Goal: Transaction & Acquisition: Book appointment/travel/reservation

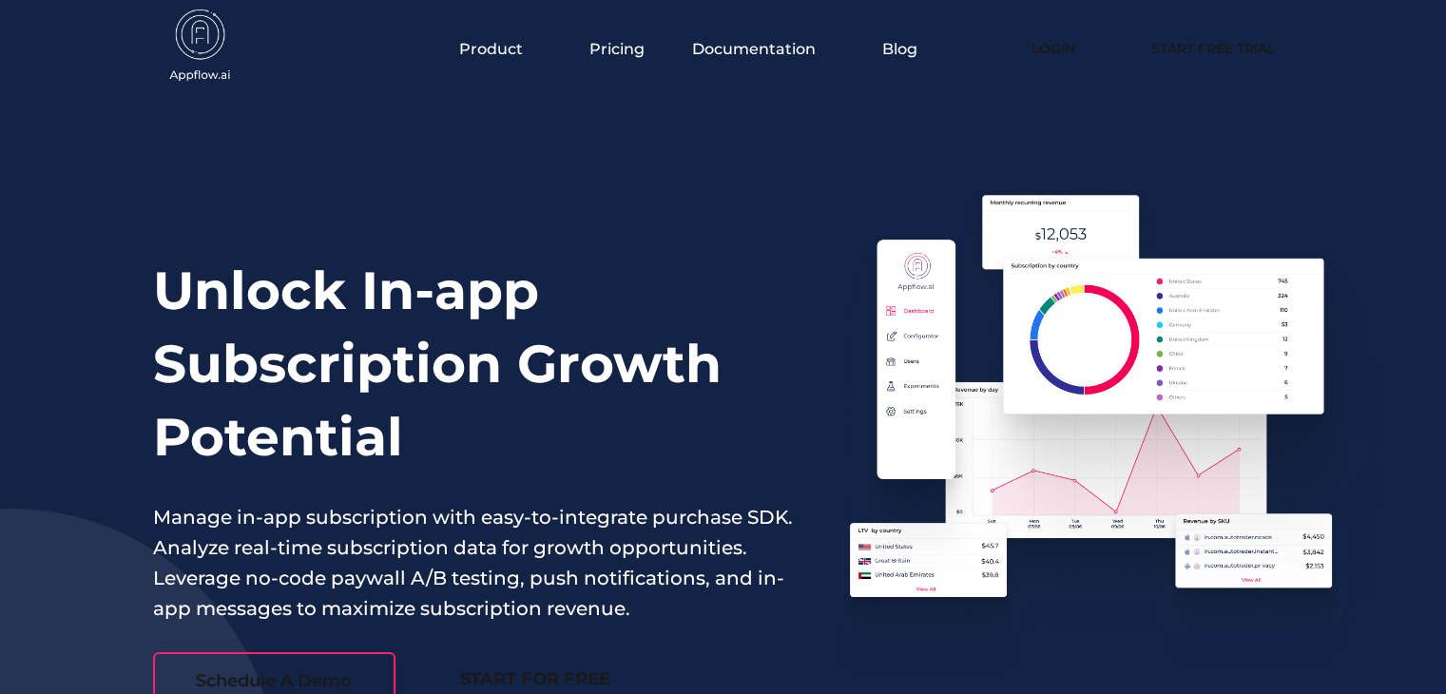
click at [286, 484] on div "Unlock In-app Subscription Growth Potential Manage in-app subscription with eas…" at bounding box center [473, 501] width 641 height 494
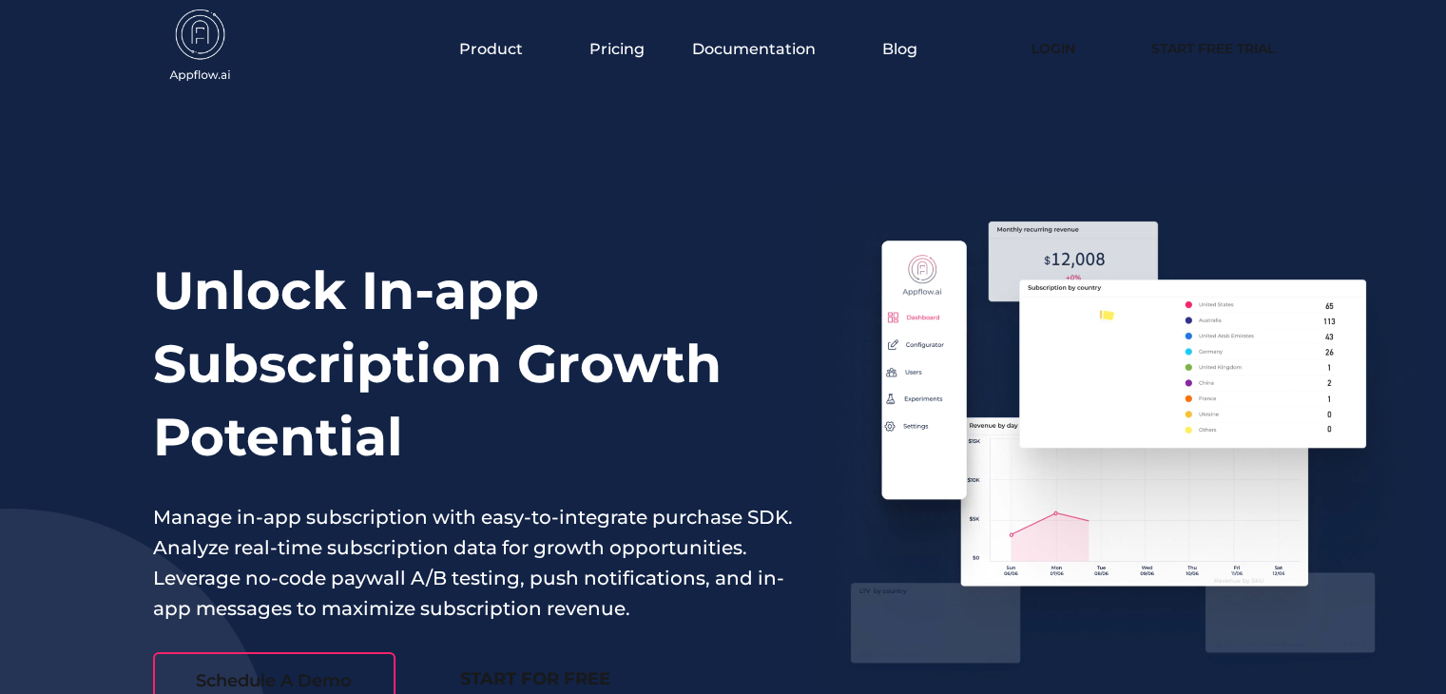
drag, startPoint x: 509, startPoint y: 336, endPoint x: 363, endPoint y: 407, distance: 162.0
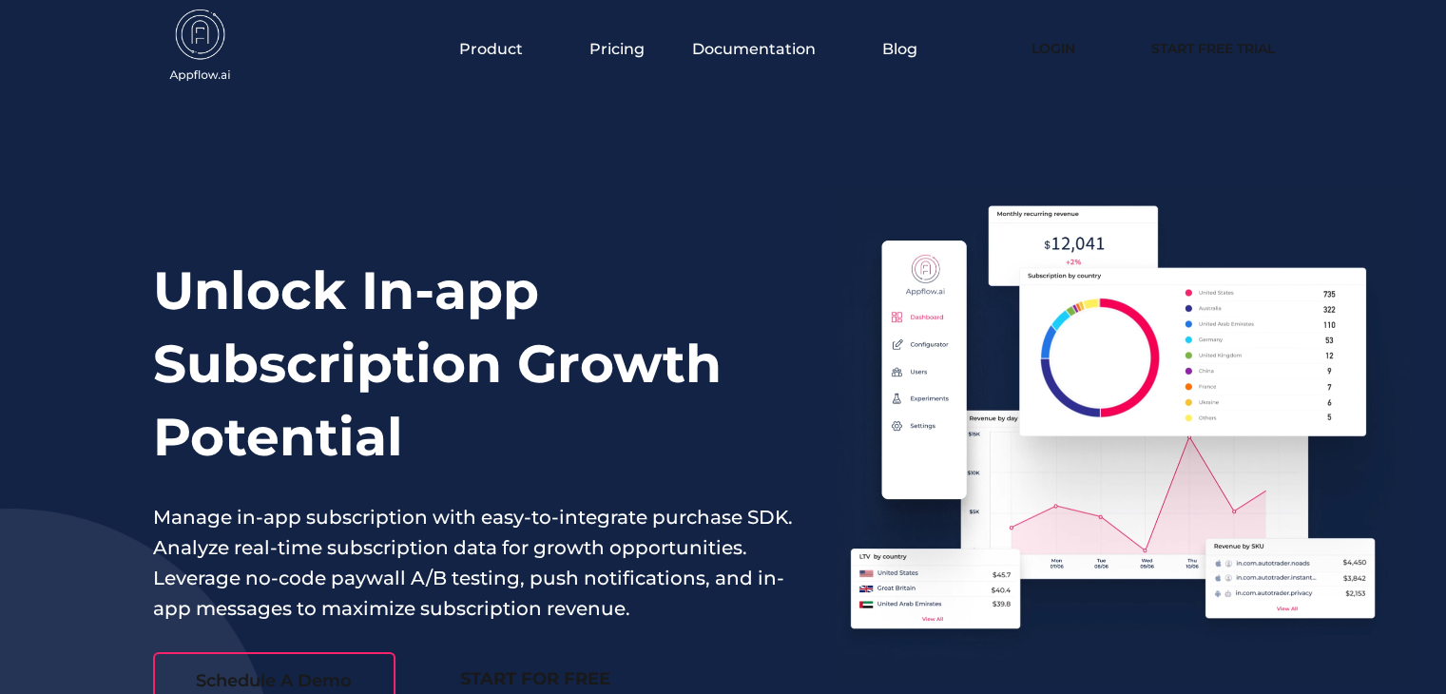
click at [363, 407] on h1 "Unlock In-app Subscription Growth Potential" at bounding box center [473, 364] width 641 height 220
drag, startPoint x: 363, startPoint y: 407, endPoint x: 293, endPoint y: 316, distance: 115.3
click at [293, 316] on h1 "Unlock In-app Subscription Growth Potential" at bounding box center [473, 364] width 641 height 220
drag, startPoint x: 293, startPoint y: 312, endPoint x: 198, endPoint y: 268, distance: 104.7
click at [196, 274] on h1 "Unlock In-app Subscription Growth Potential" at bounding box center [473, 364] width 641 height 220
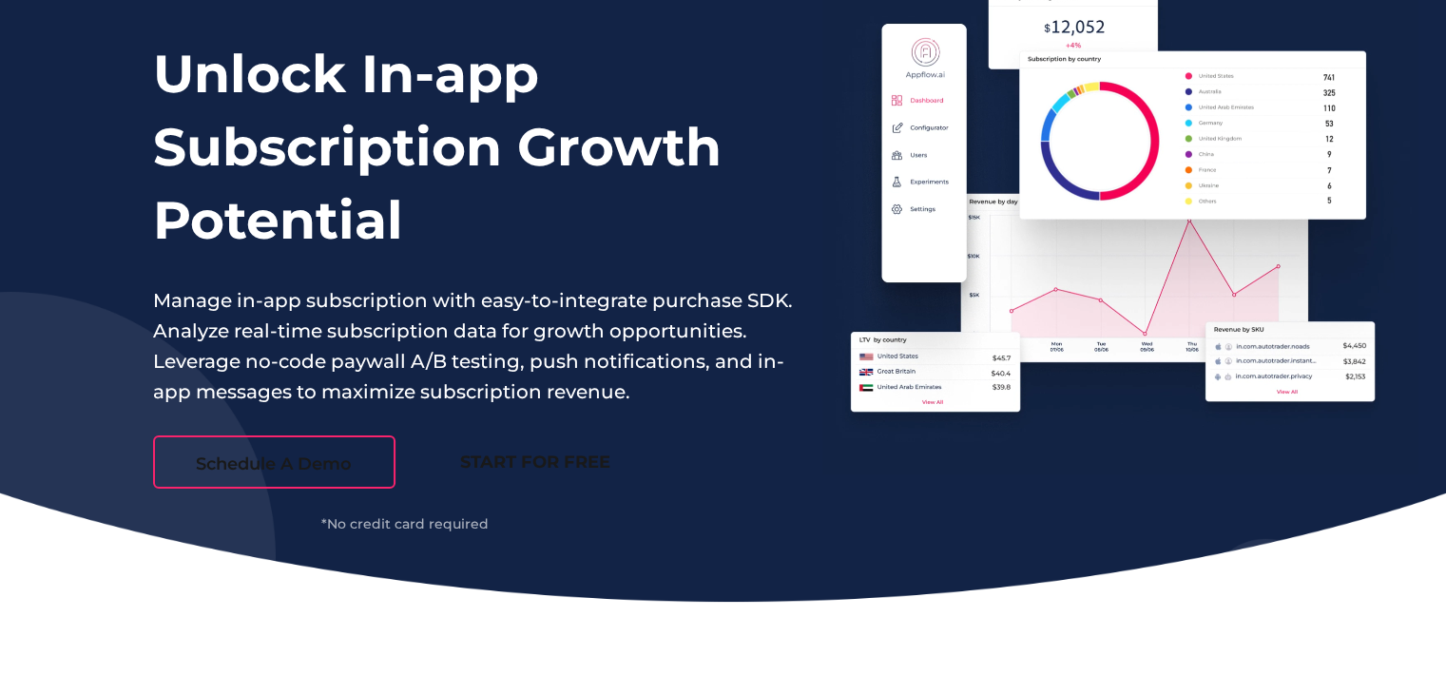
scroll to position [380, 0]
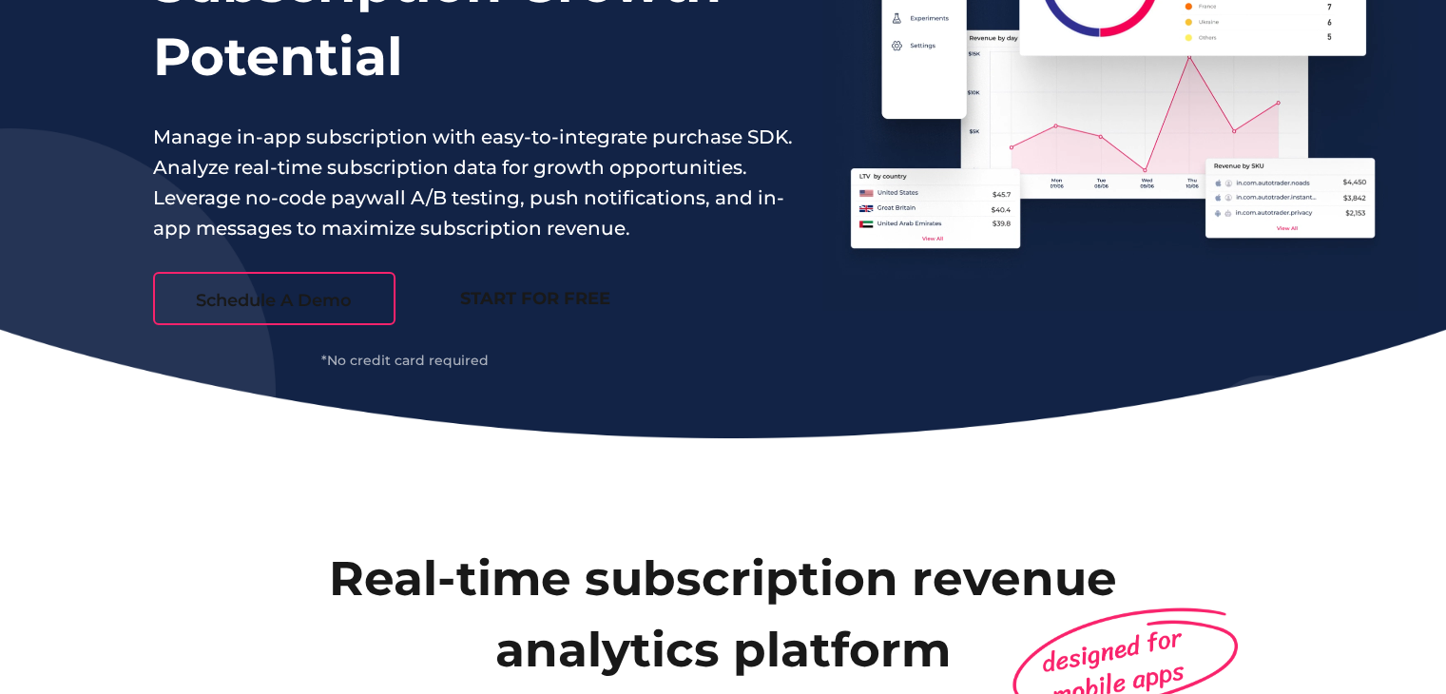
drag, startPoint x: 510, startPoint y: 182, endPoint x: 350, endPoint y: 288, distance: 192.0
click at [350, 288] on link "Schedule A Demo" at bounding box center [274, 298] width 242 height 53
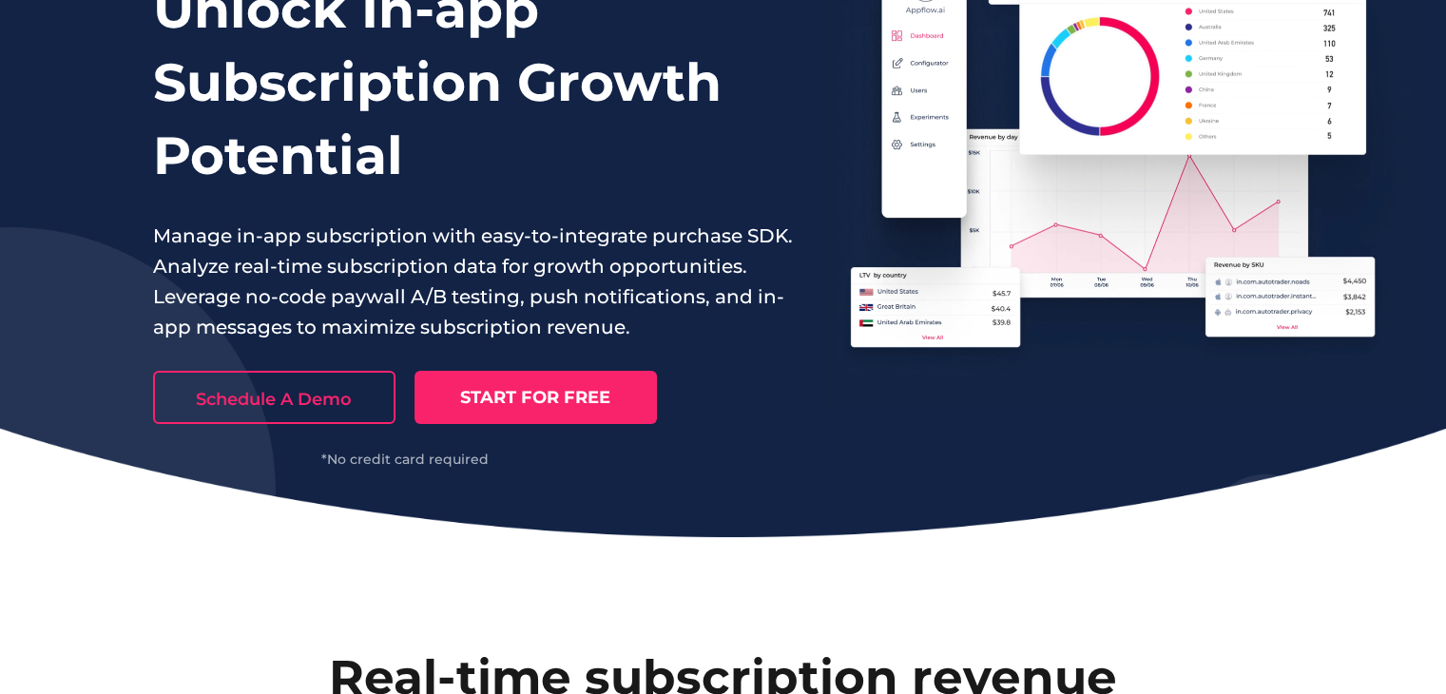
scroll to position [190, 0]
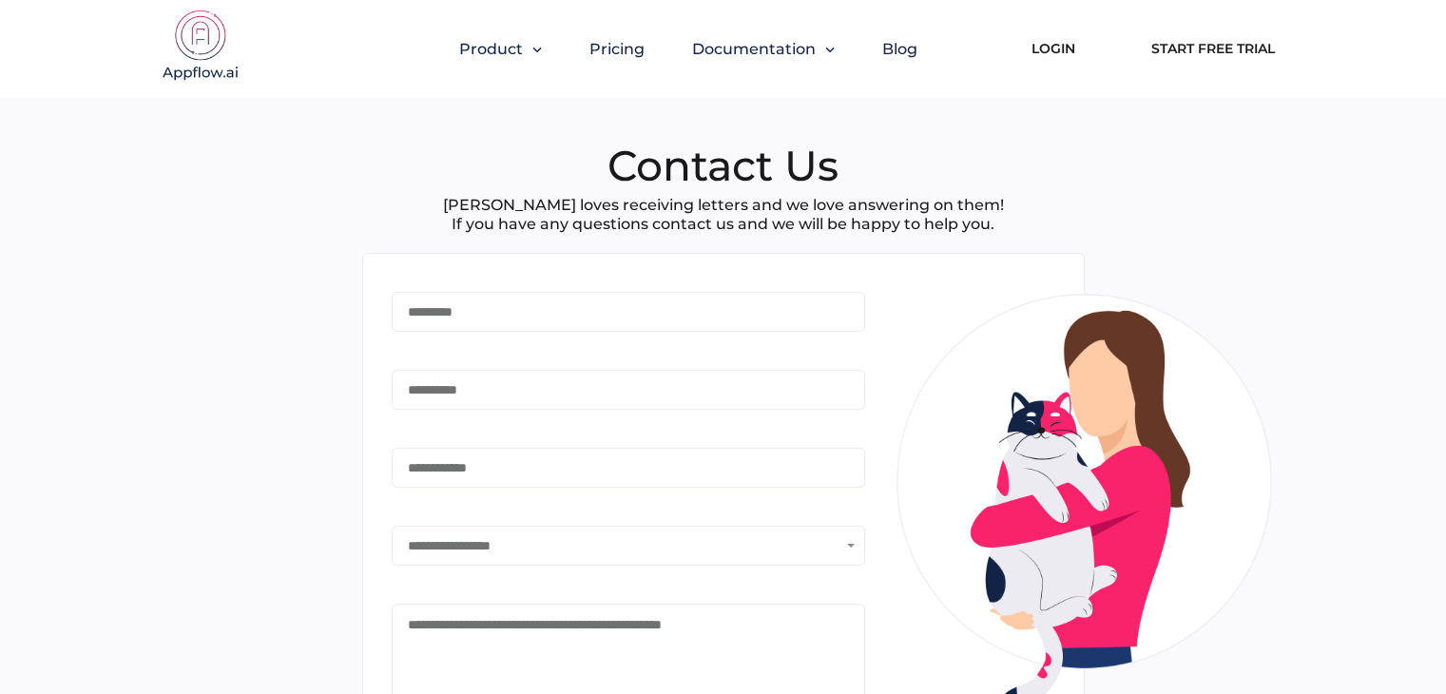
type input "*******"
